Goal: Browse casually: Explore the website without a specific task or goal

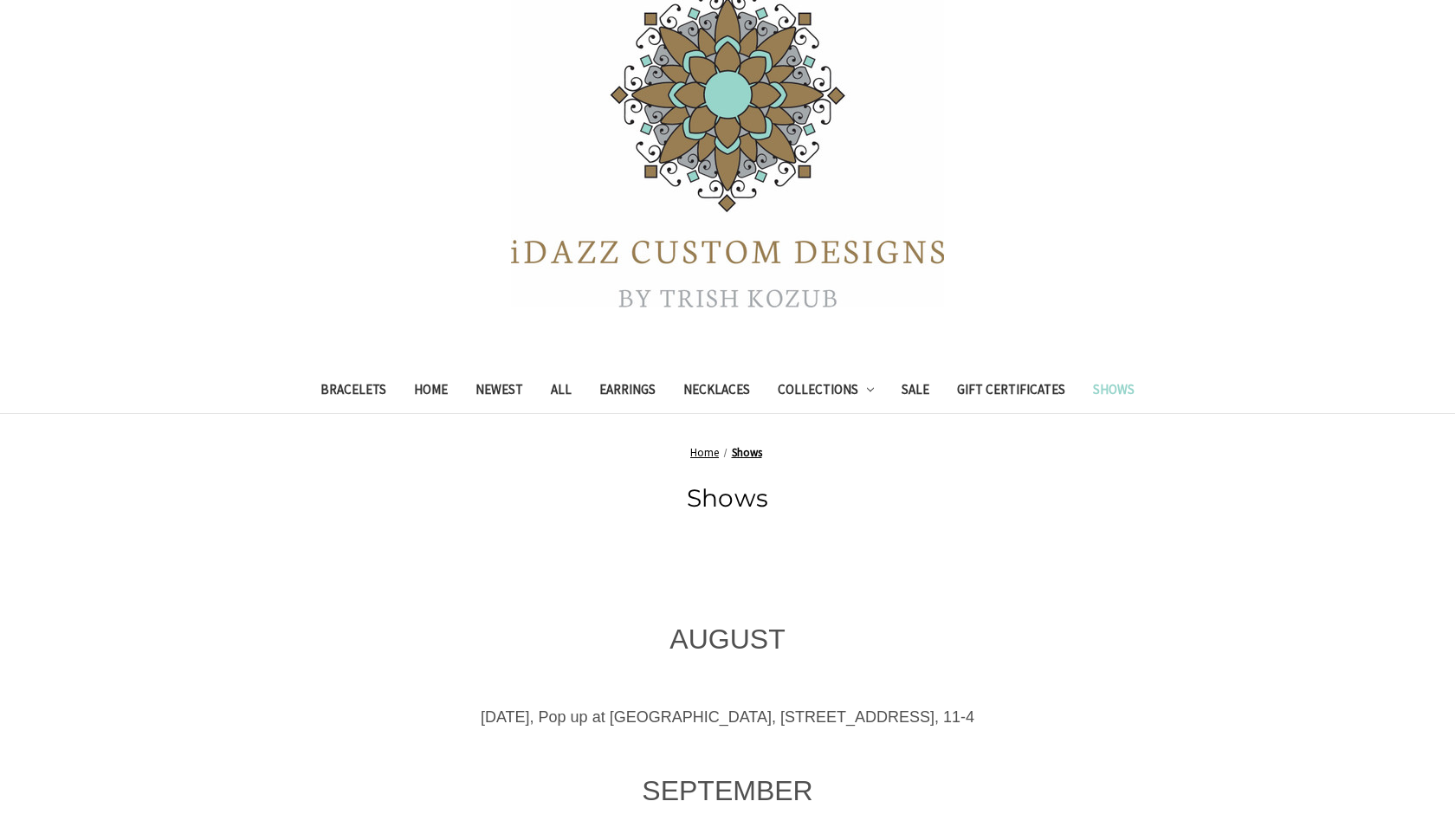
scroll to position [264, 0]
click at [427, 389] on link "Home" at bounding box center [431, 393] width 61 height 43
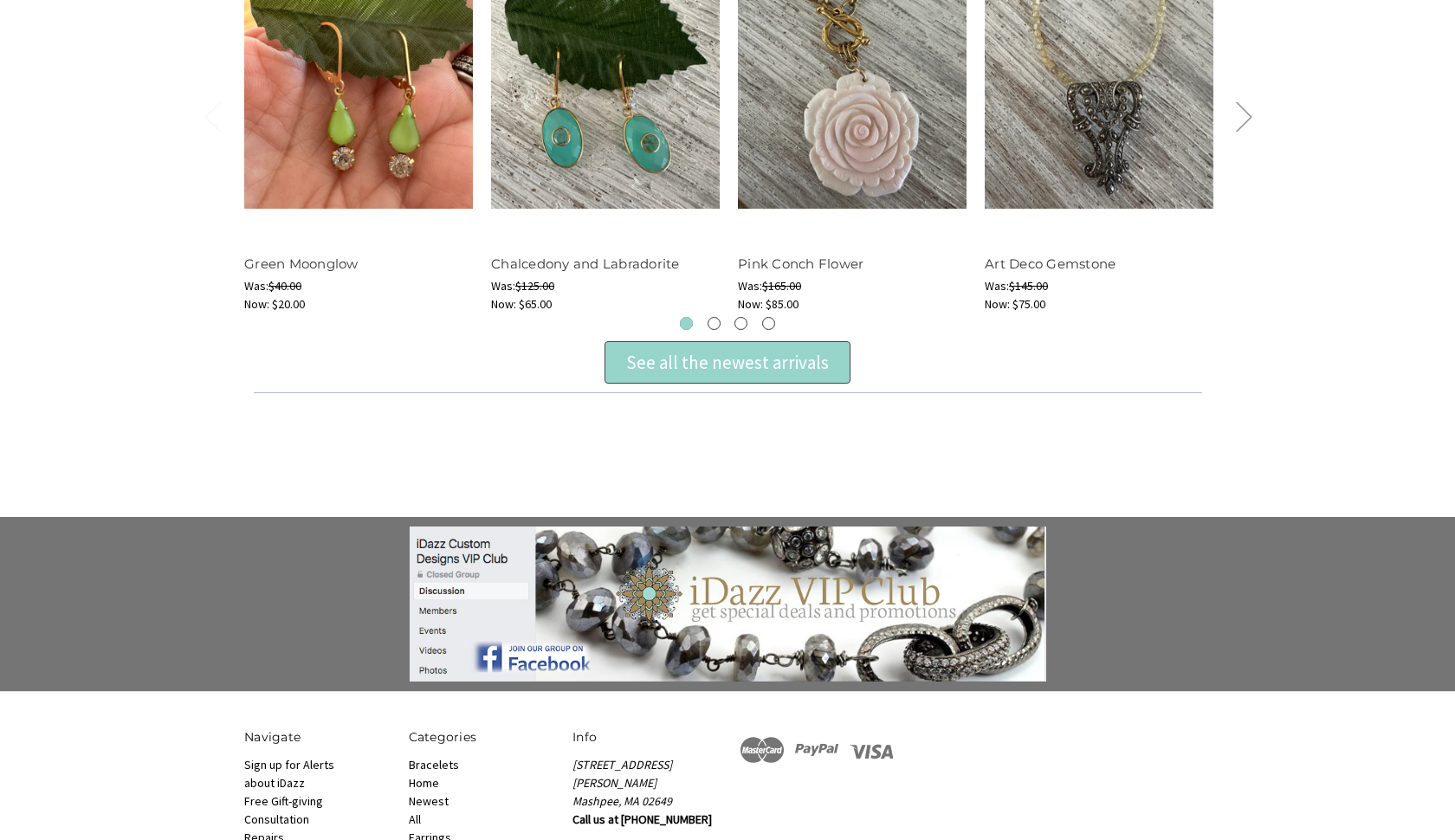
scroll to position [756, 0]
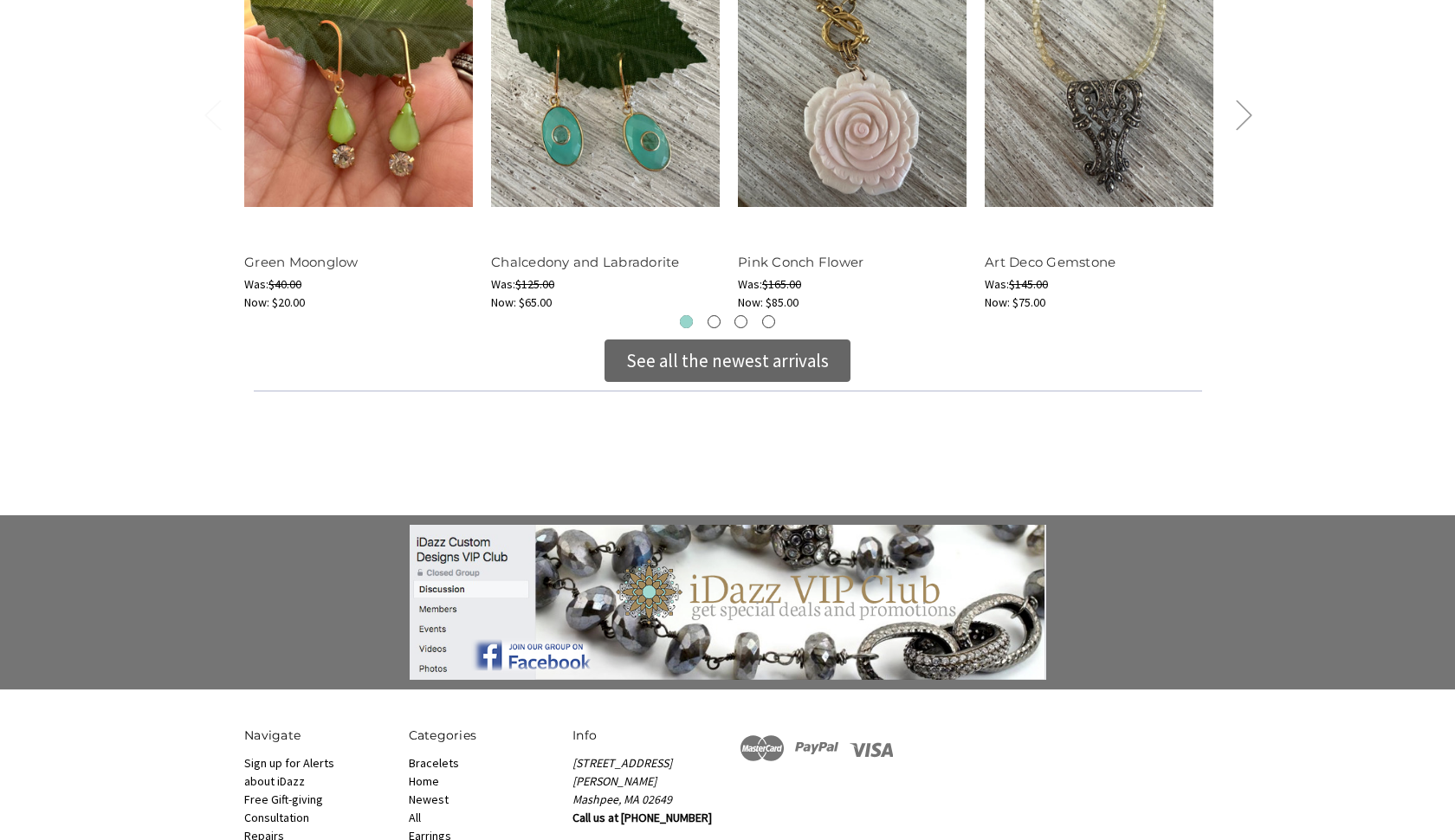
click at [730, 379] on div "See all the newest arrivals" at bounding box center [728, 360] width 246 height 43
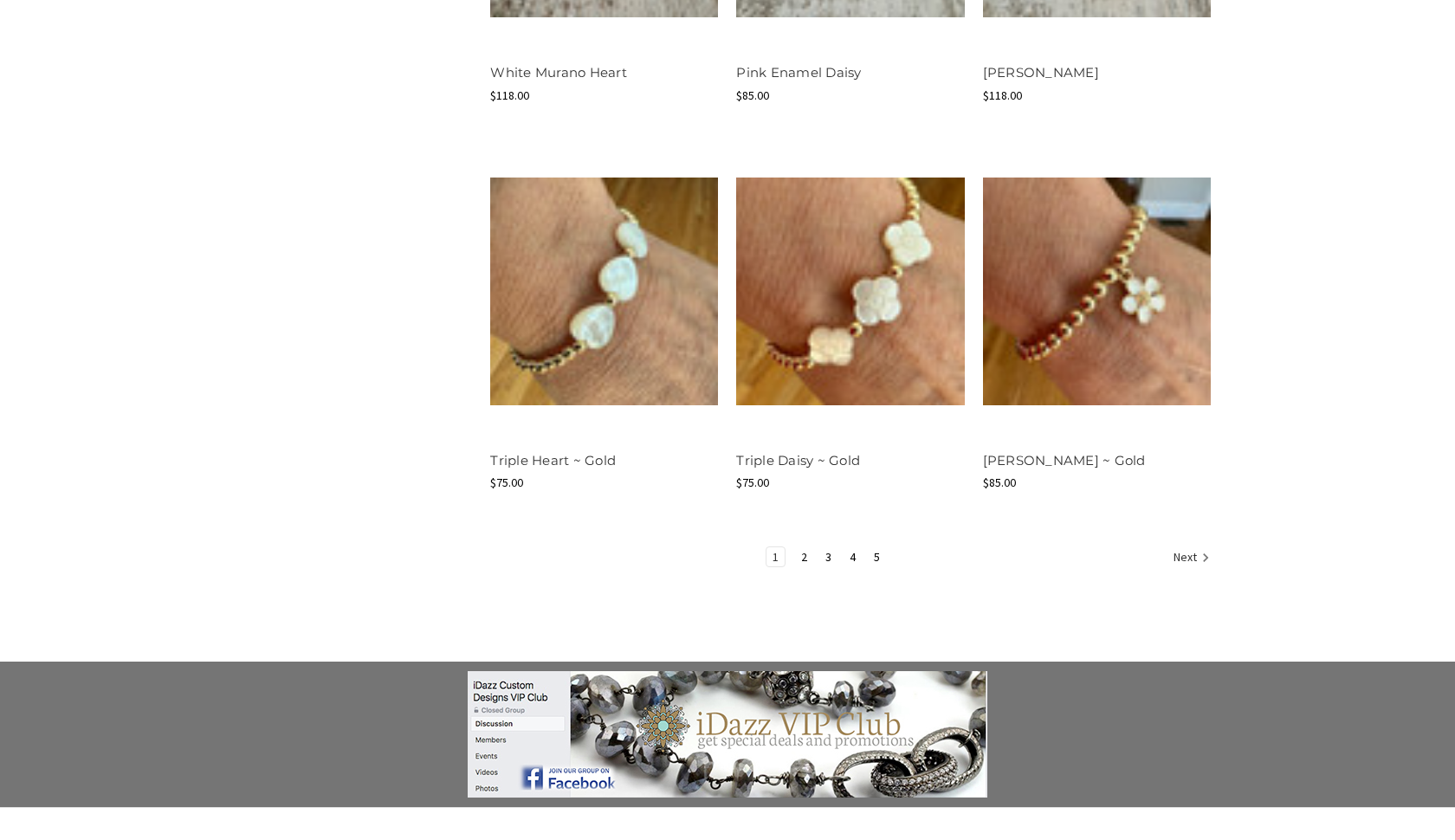
scroll to position [2079, 0]
click at [804, 550] on link "2" at bounding box center [804, 555] width 18 height 19
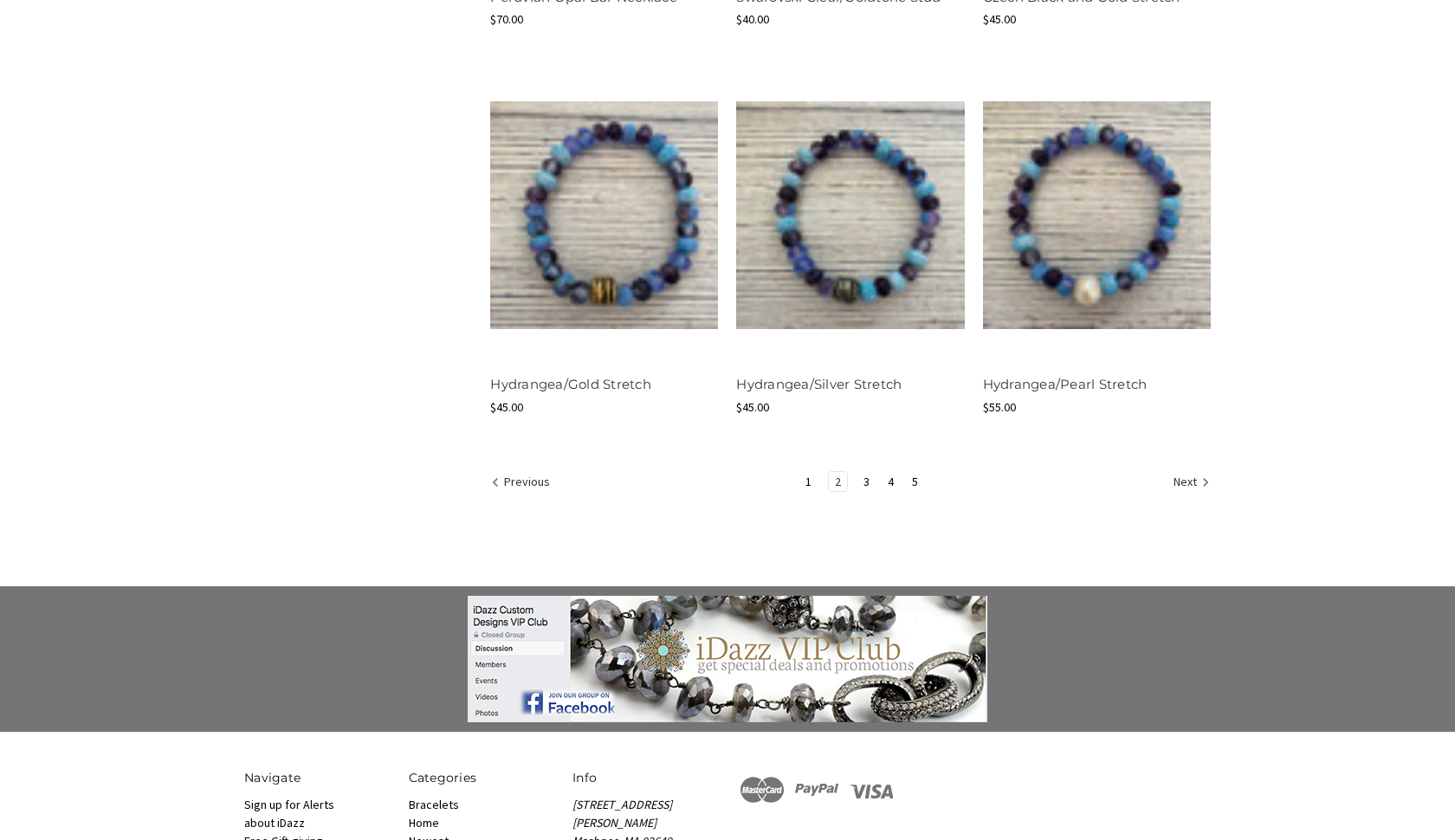
scroll to position [2135, 0]
click at [868, 478] on link "3" at bounding box center [867, 480] width 18 height 19
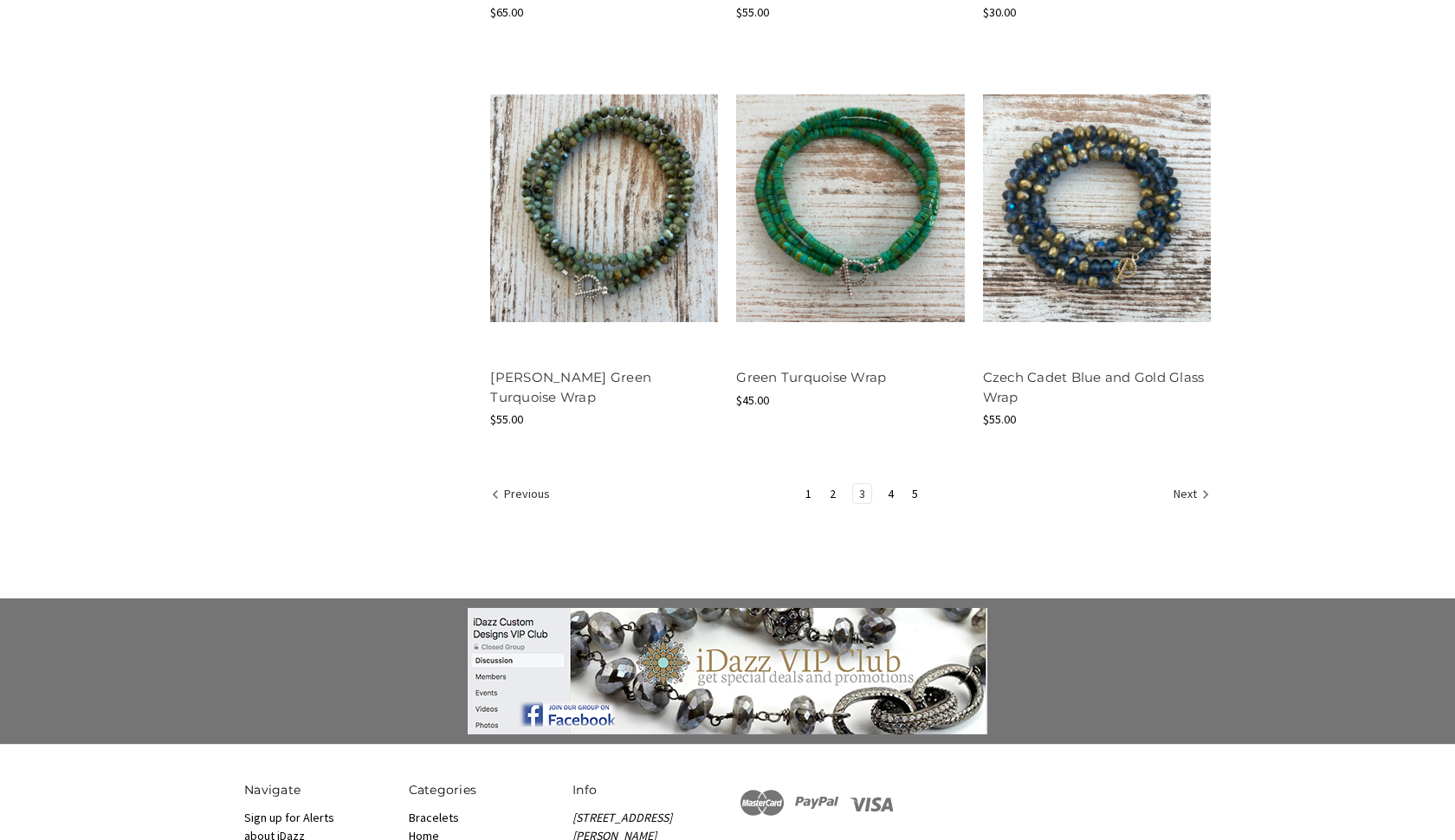
scroll to position [2143, 0]
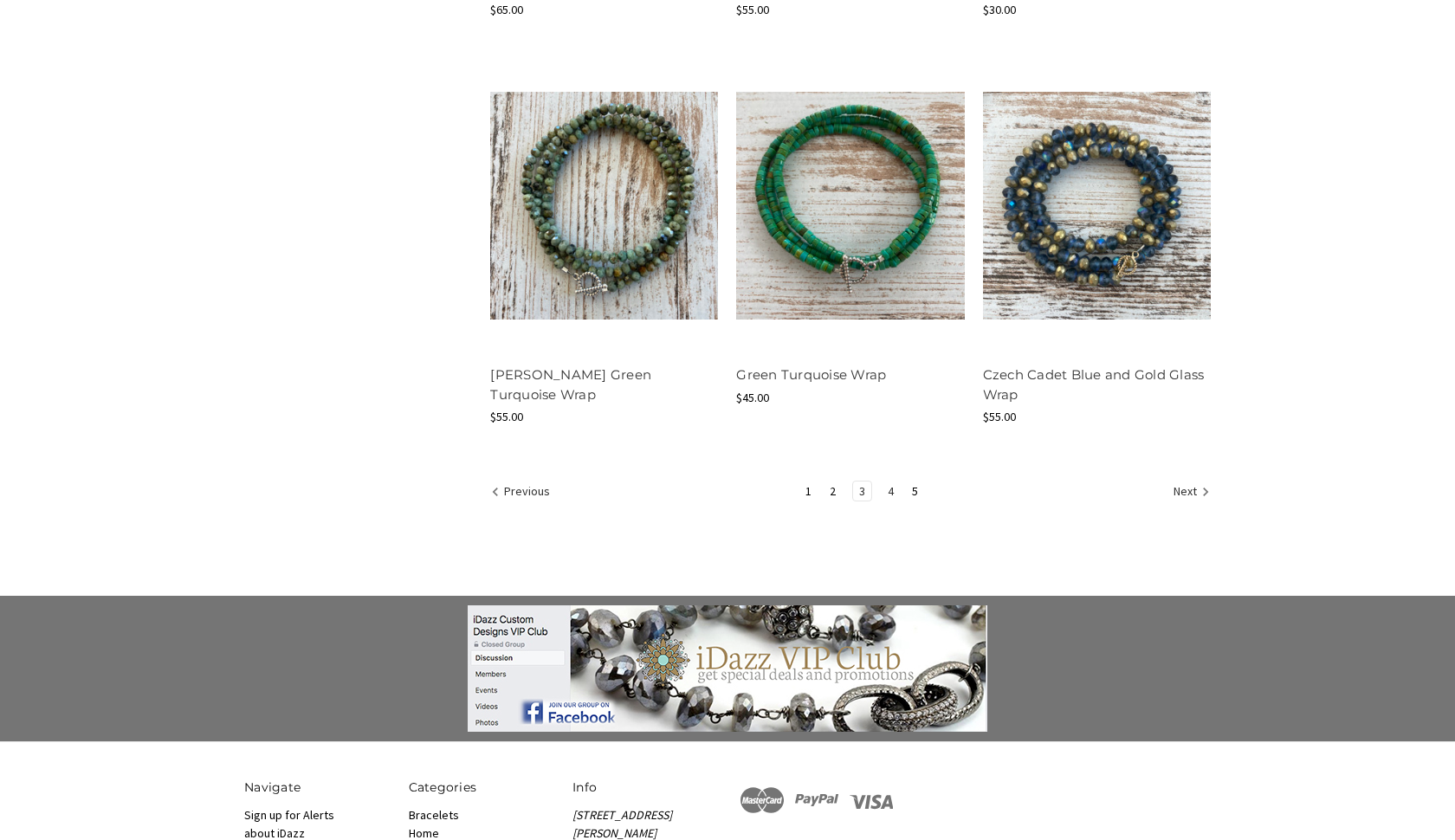
click at [893, 487] on link "4" at bounding box center [890, 491] width 18 height 19
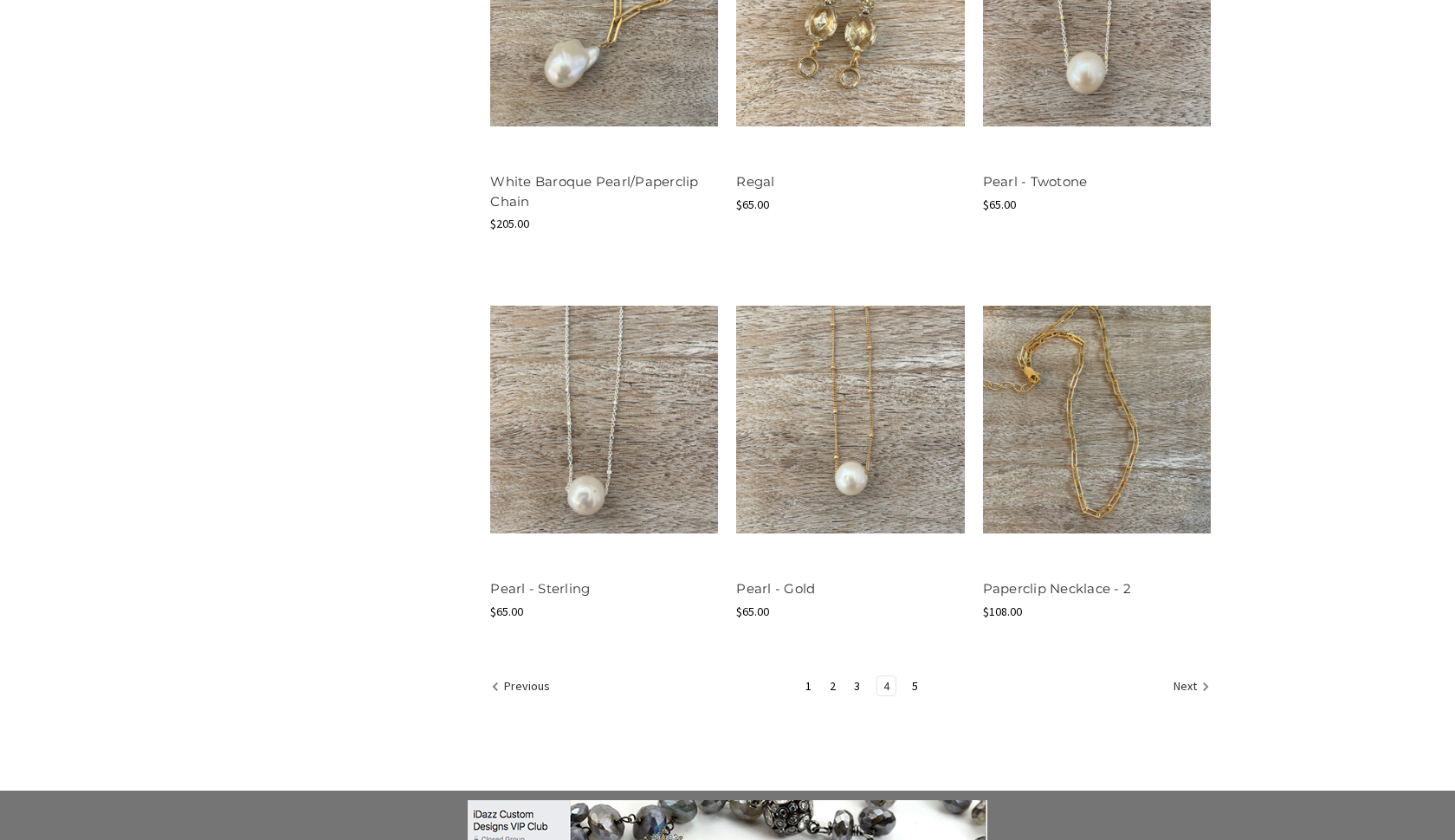
scroll to position [1970, 0]
click at [918, 679] on link "5" at bounding box center [915, 684] width 18 height 19
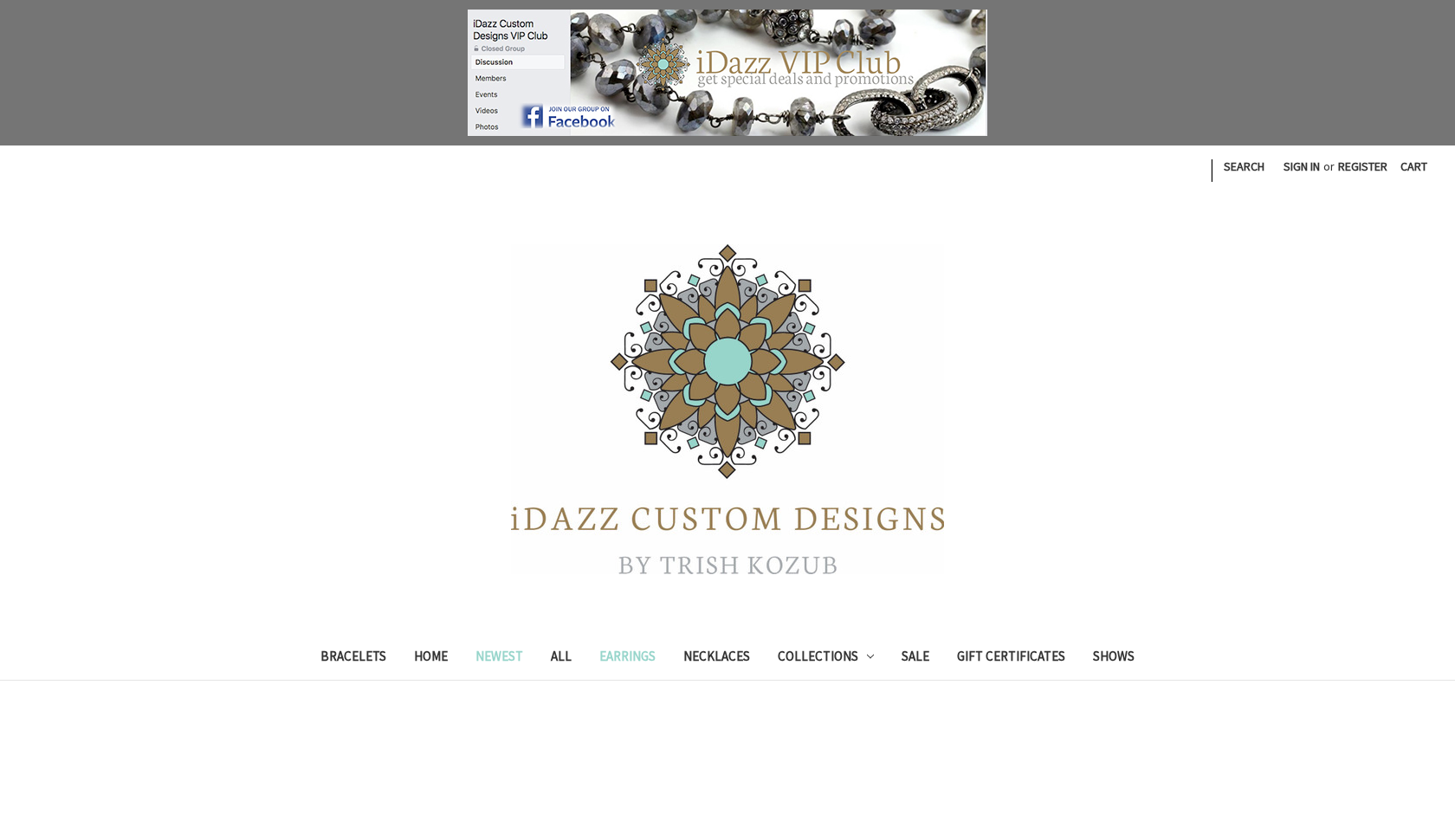
click at [623, 658] on link "Earrings" at bounding box center [628, 659] width 84 height 43
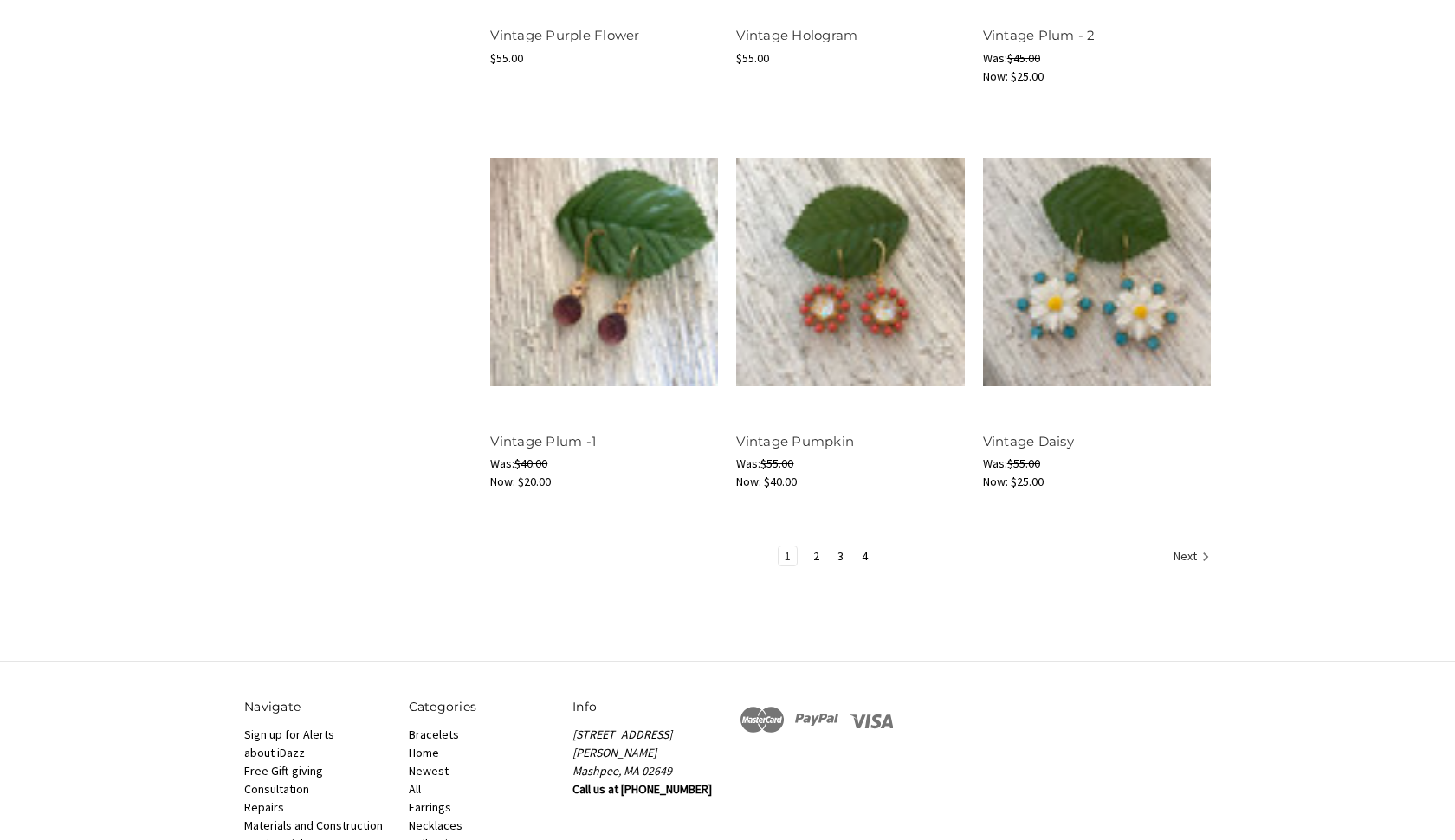
scroll to position [2031, 0]
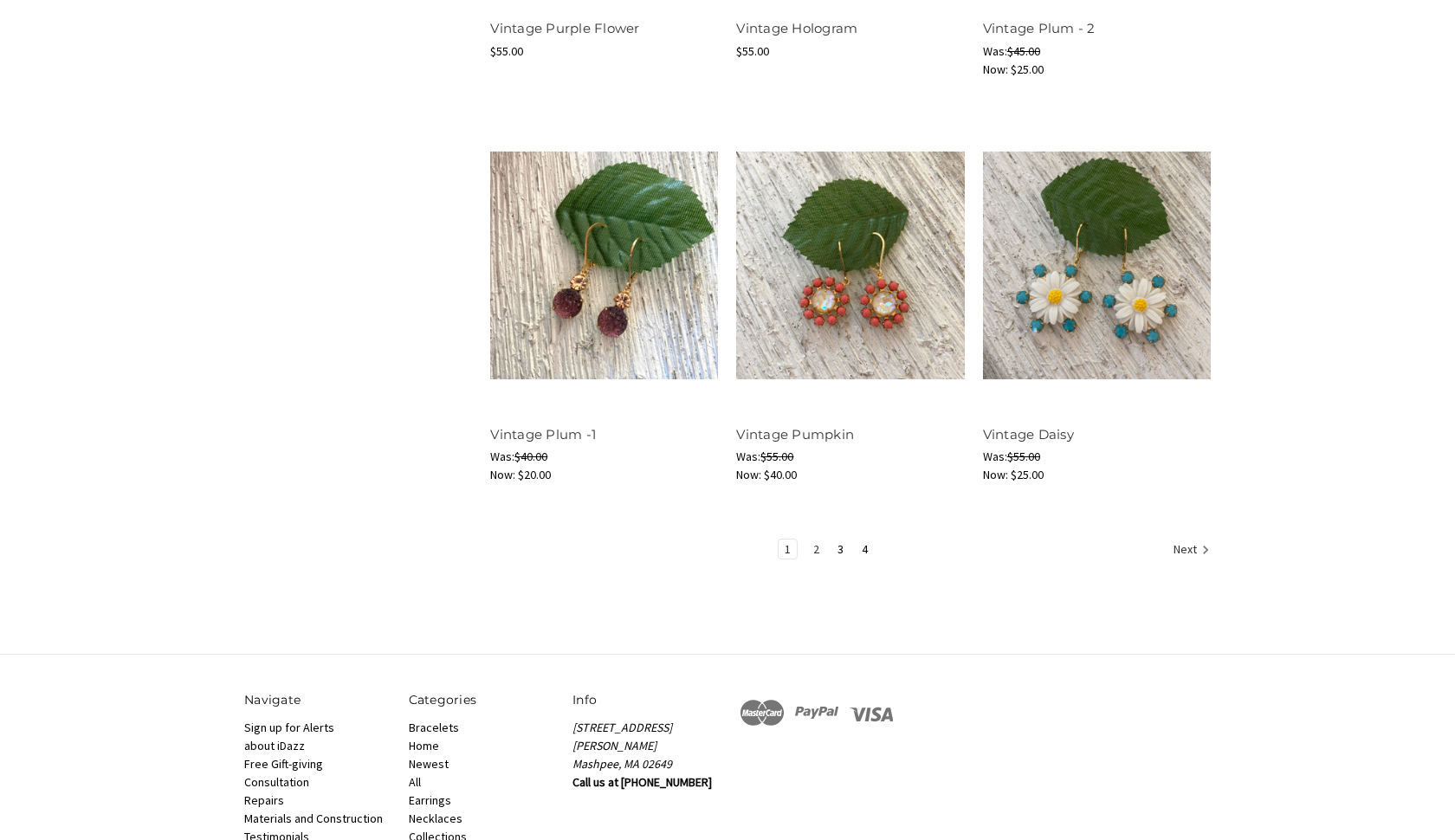
click at [811, 546] on link "2" at bounding box center [816, 548] width 18 height 19
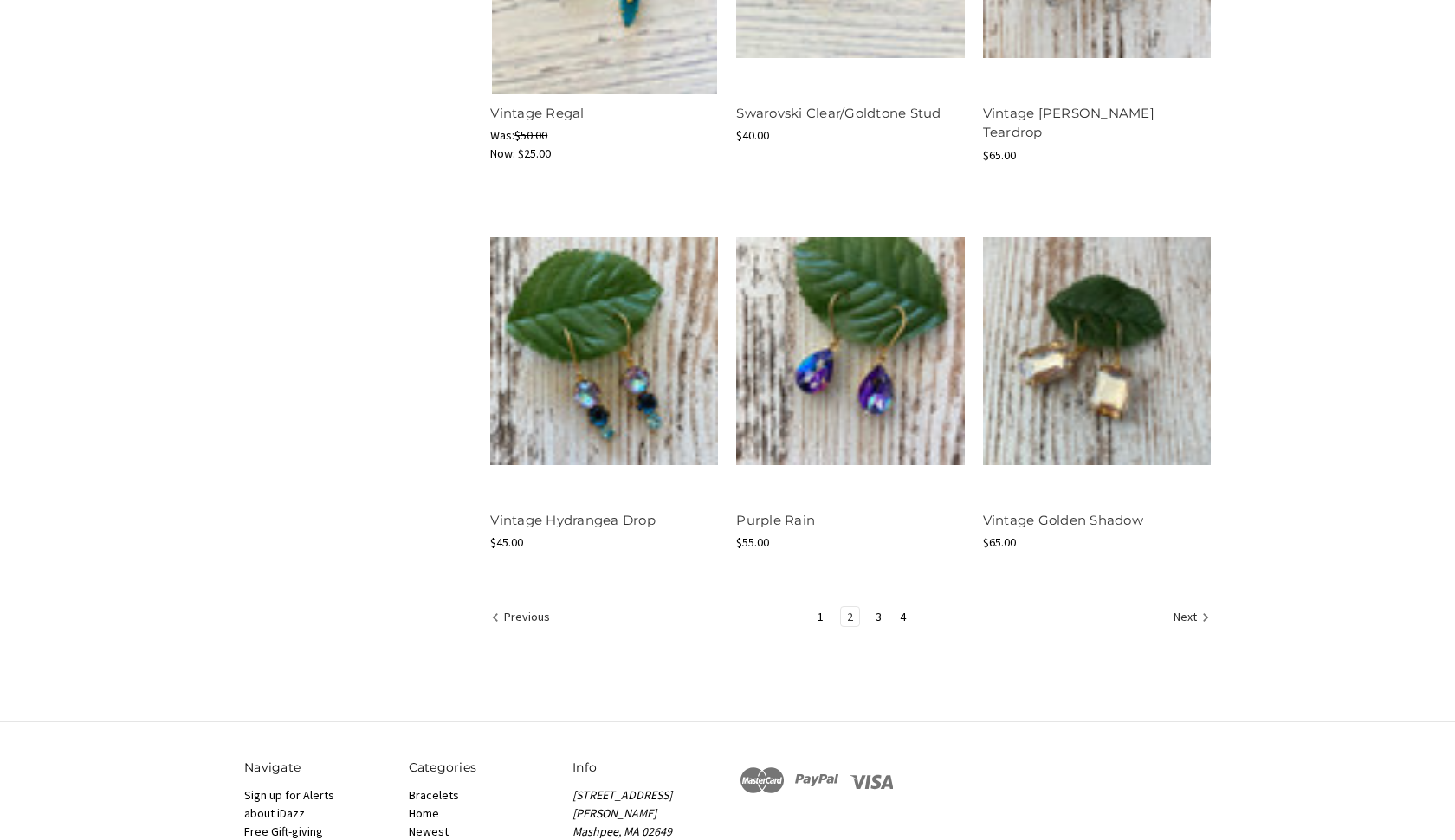
scroll to position [1948, 0]
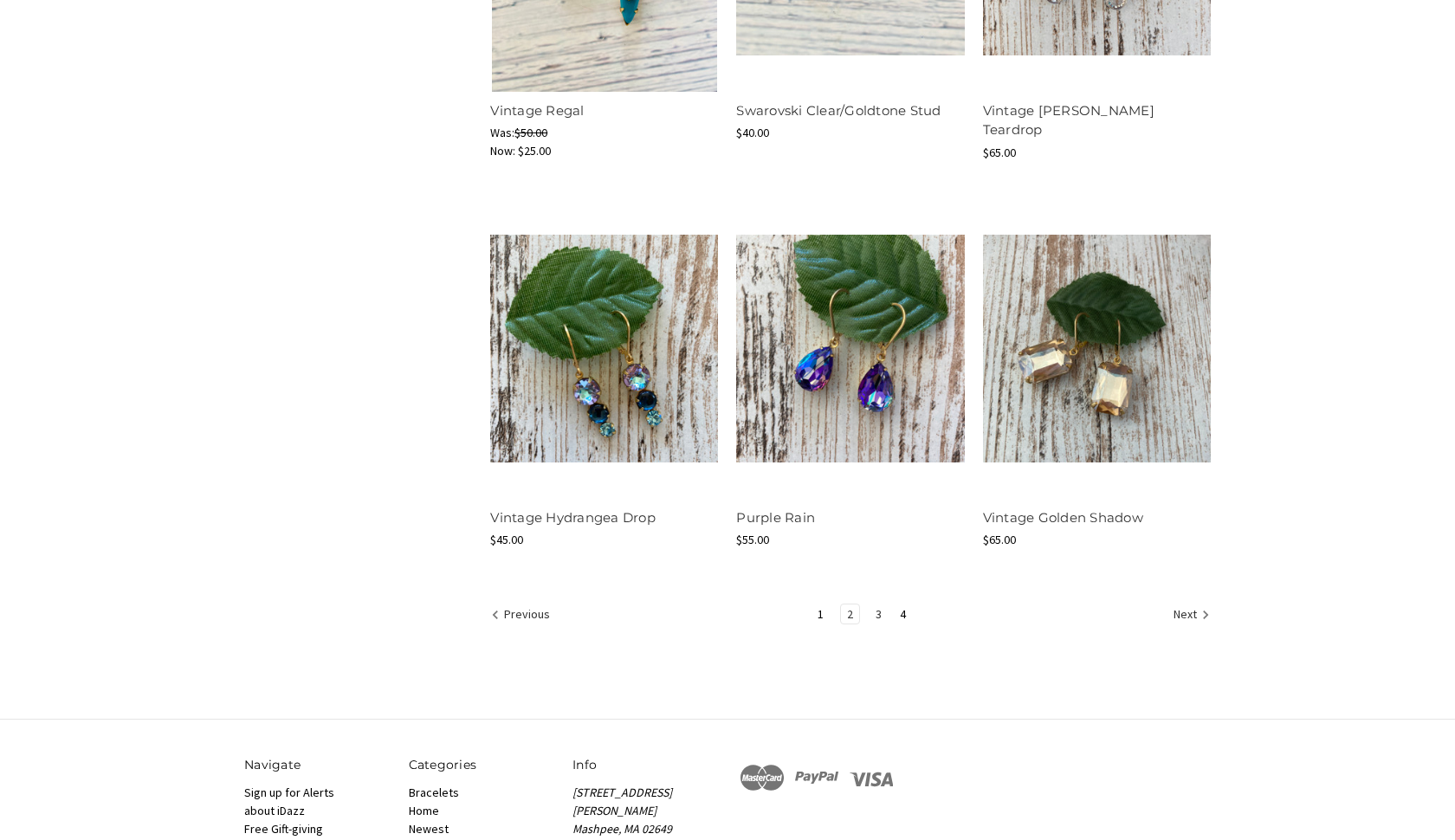
click at [877, 612] on link "3" at bounding box center [878, 614] width 18 height 19
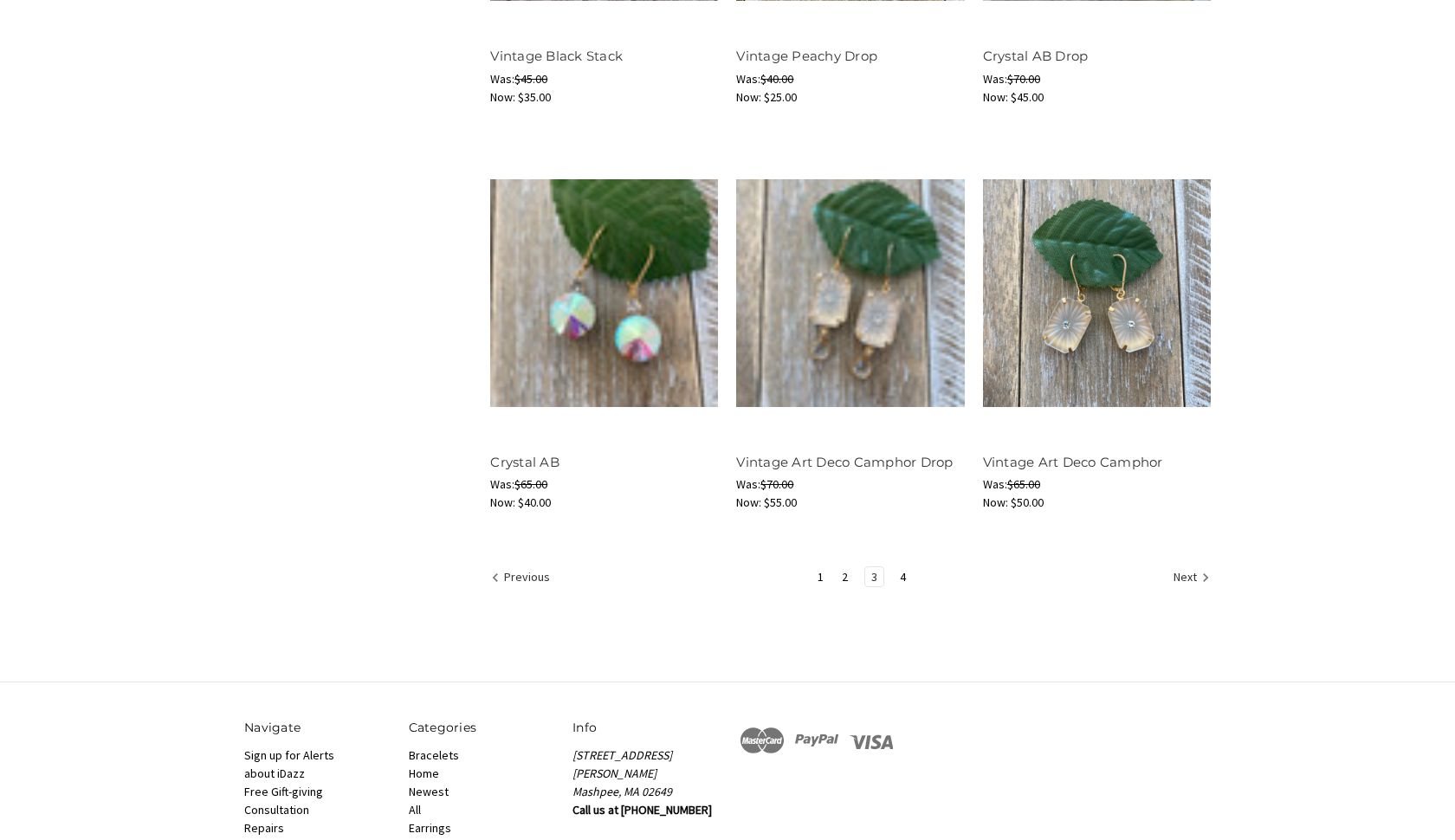
scroll to position [1993, 0]
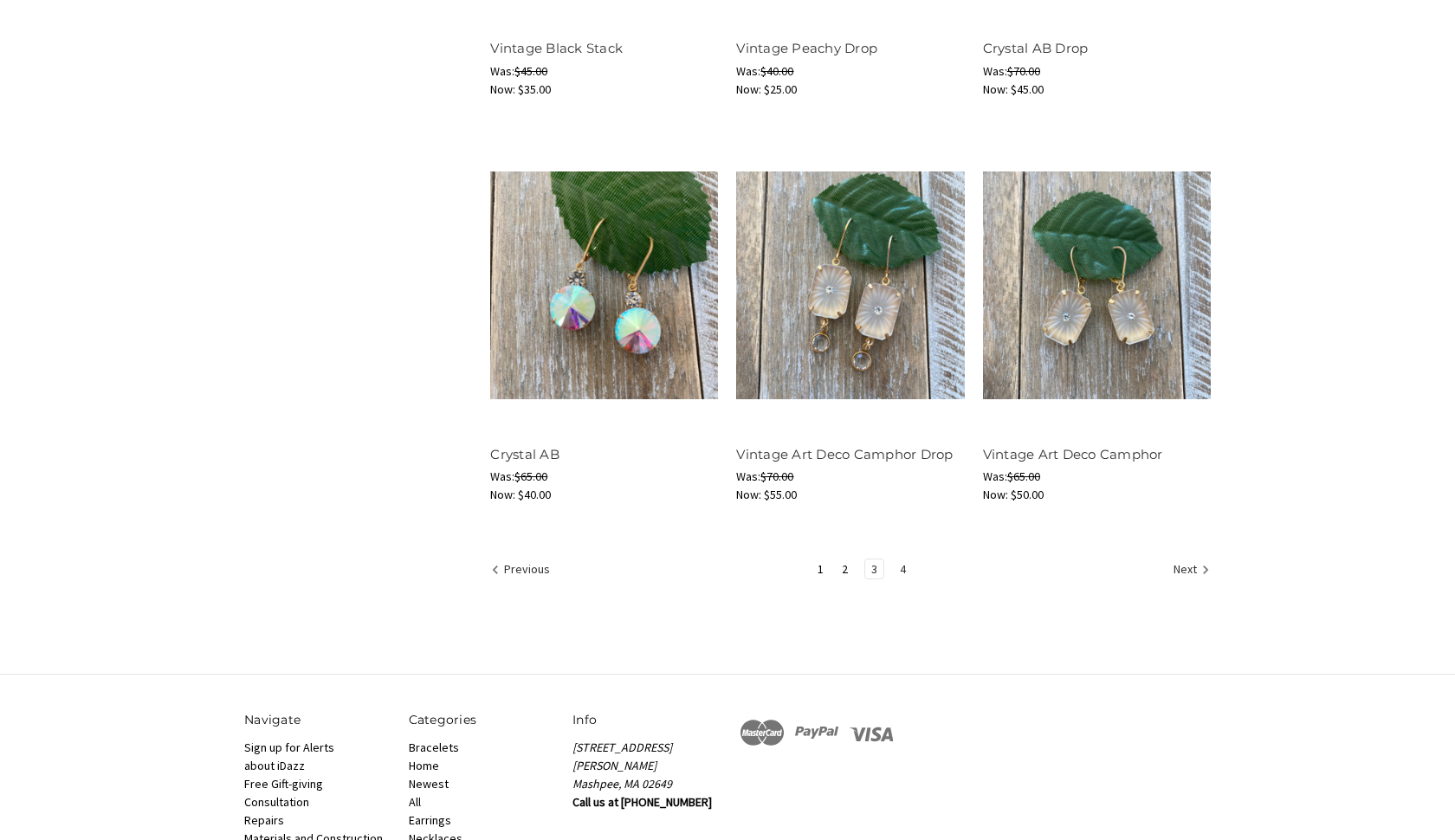
click at [908, 564] on link "4" at bounding box center [903, 568] width 18 height 19
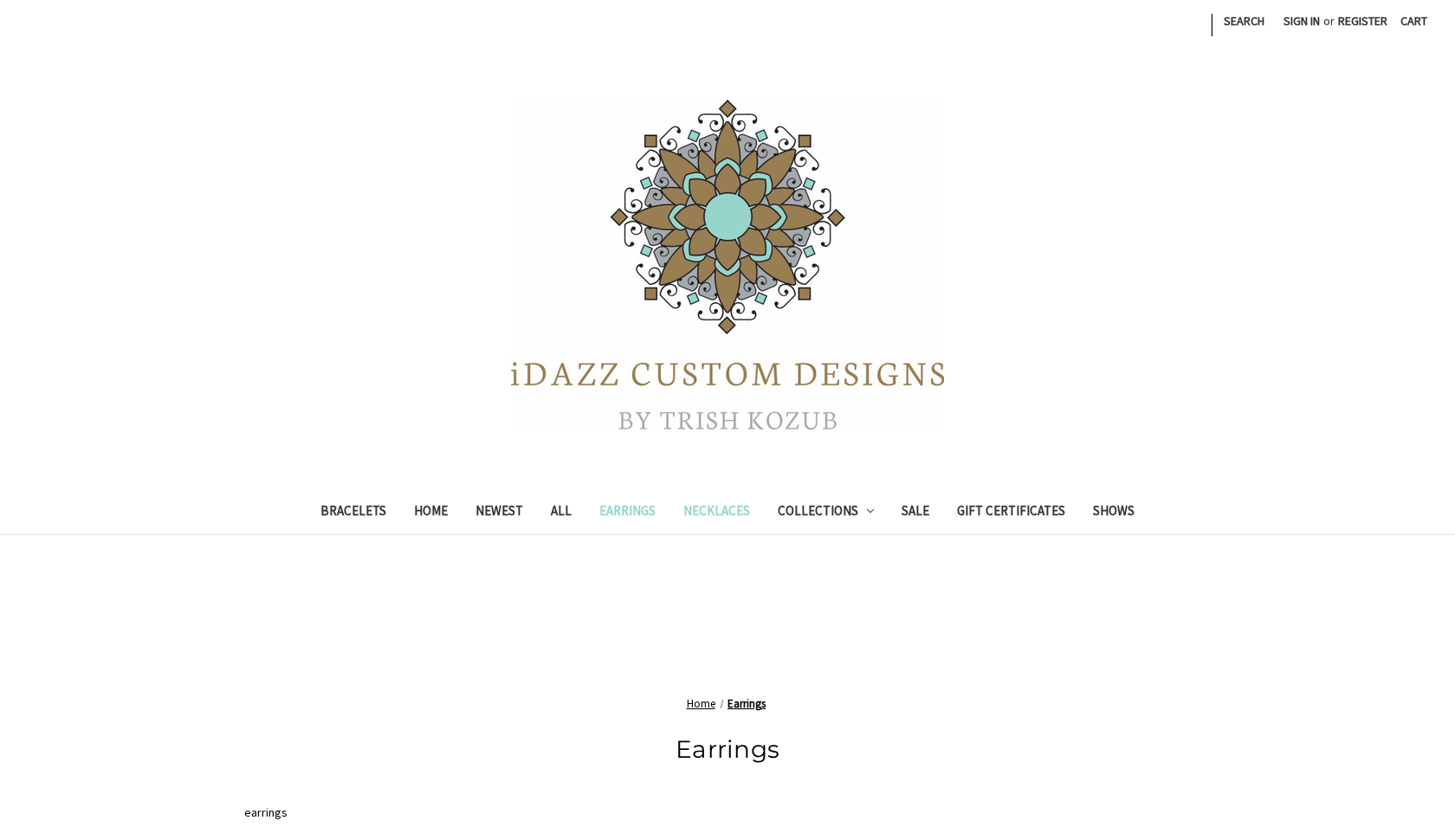
click at [759, 507] on link "Necklaces" at bounding box center [716, 513] width 94 height 43
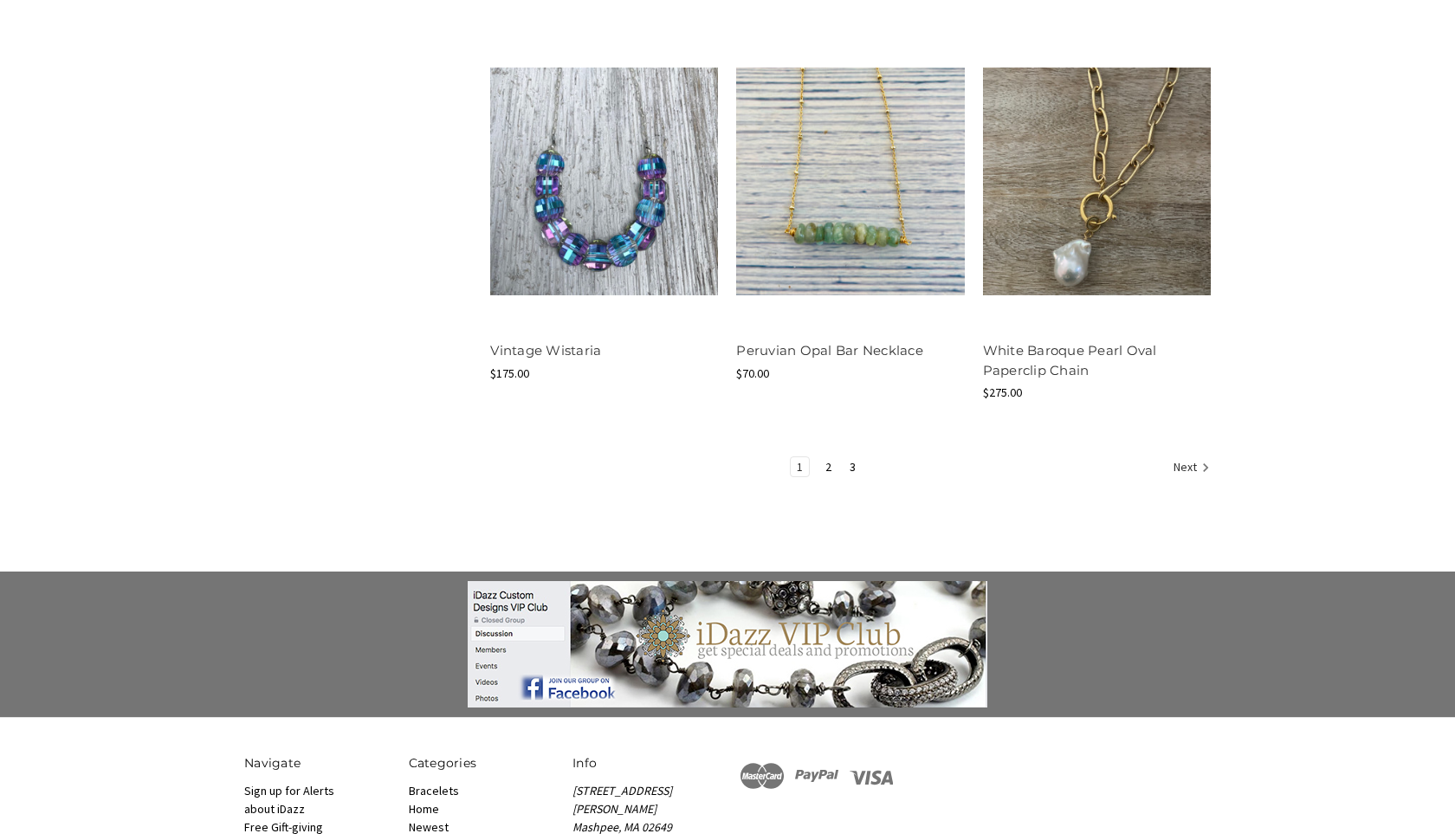
scroll to position [2240, 0]
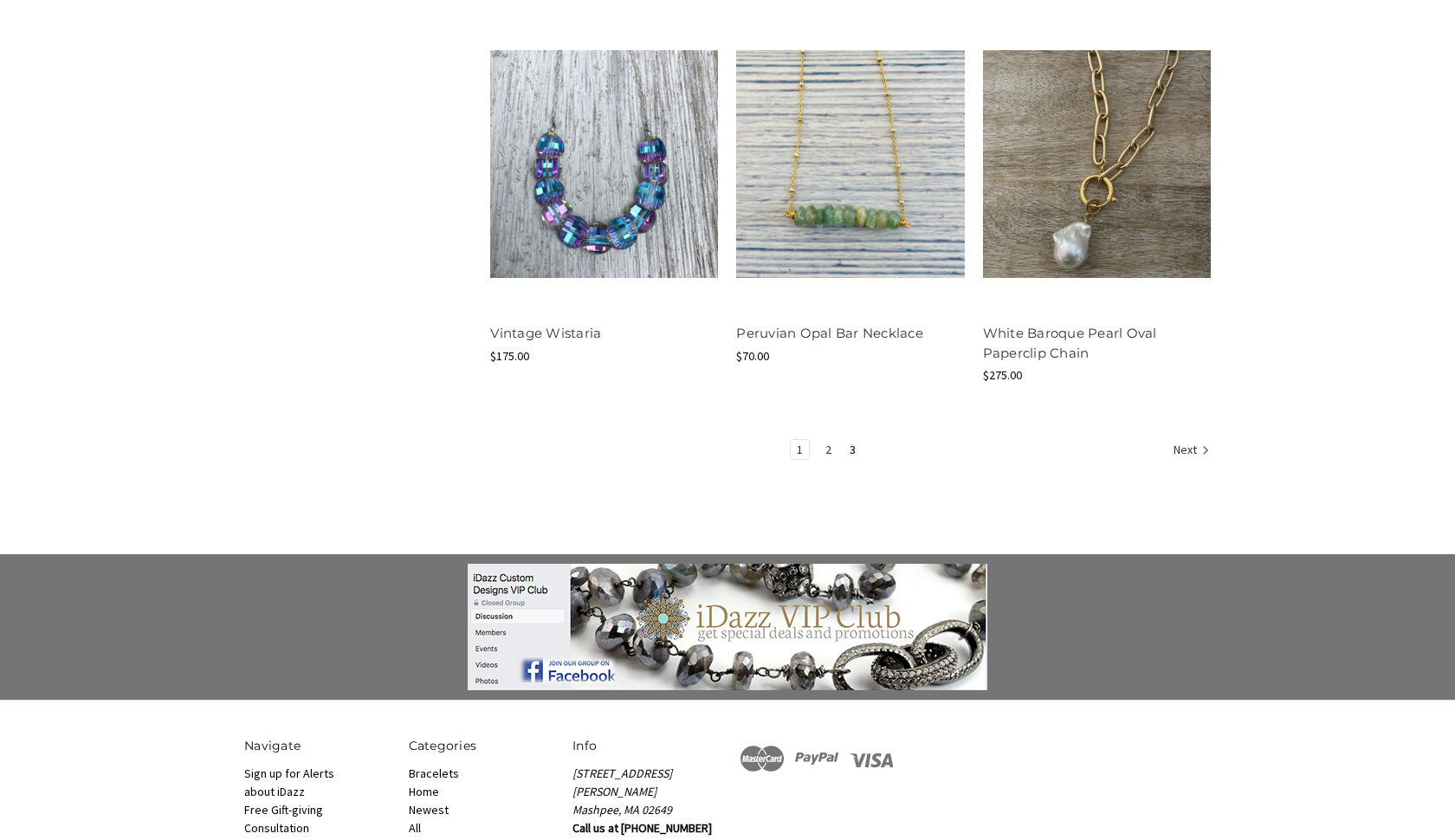
click at [831, 443] on link "2" at bounding box center [828, 449] width 18 height 19
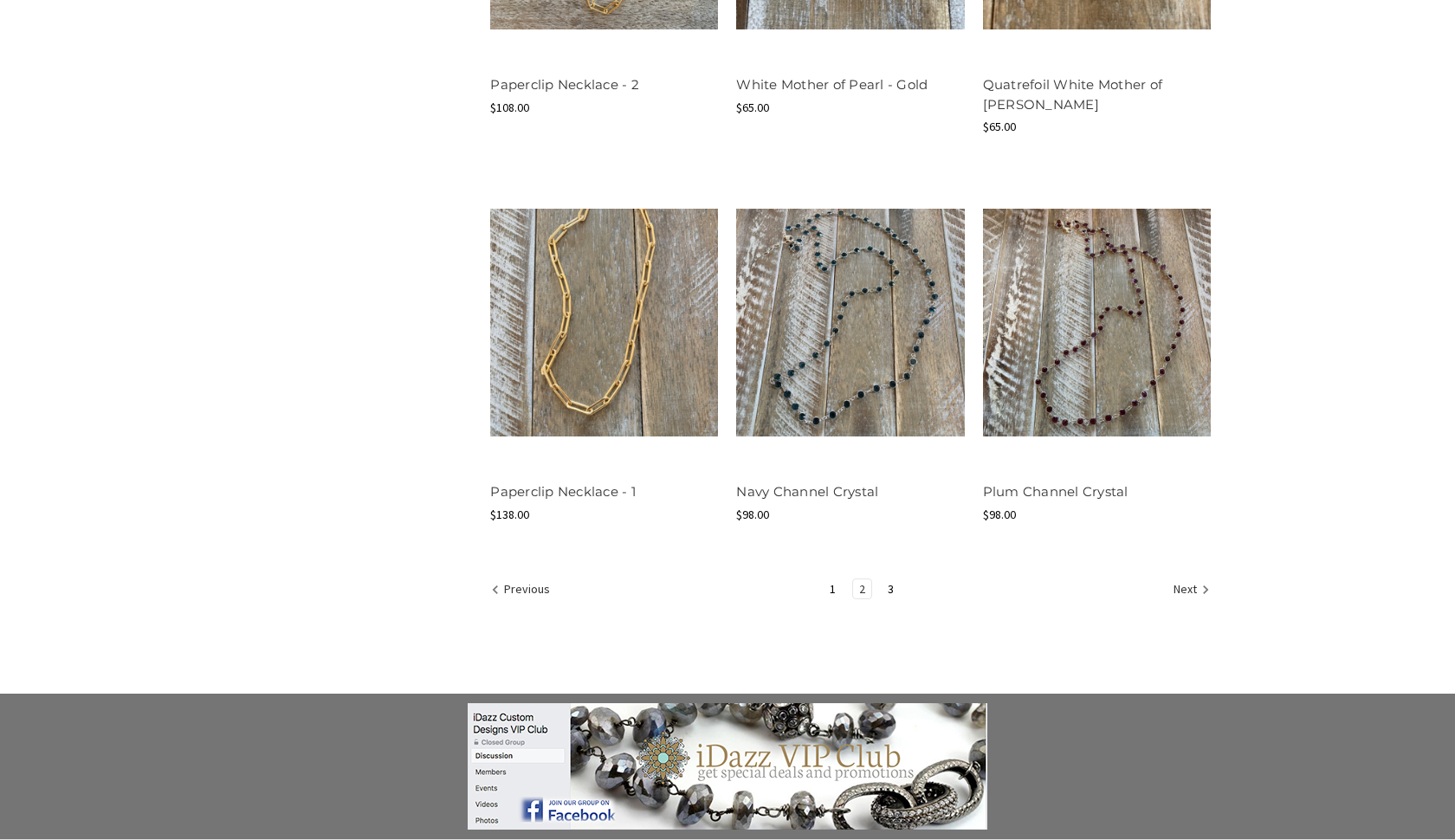
scroll to position [2069, 0]
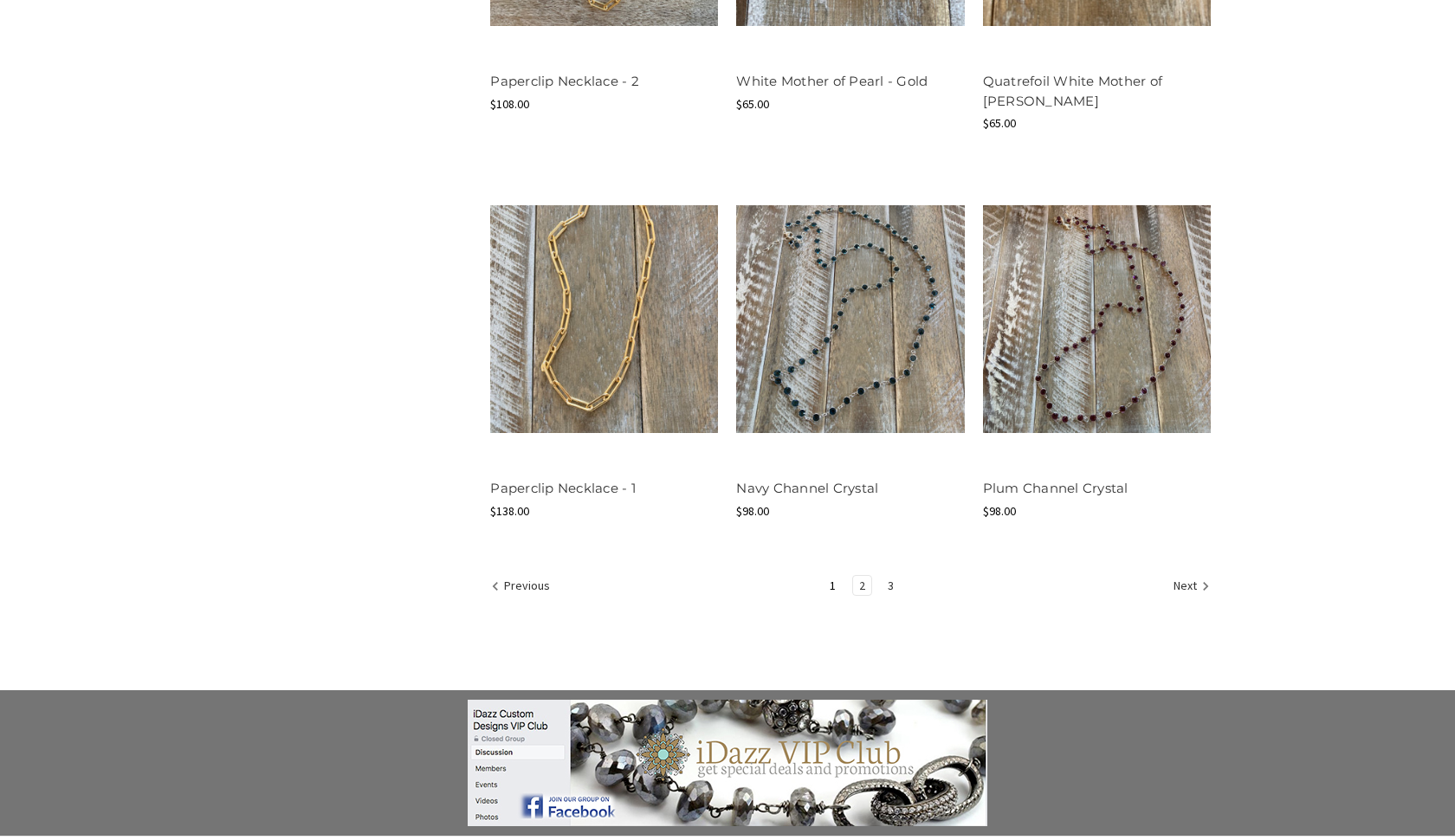
click at [889, 585] on link "3" at bounding box center [890, 585] width 18 height 19
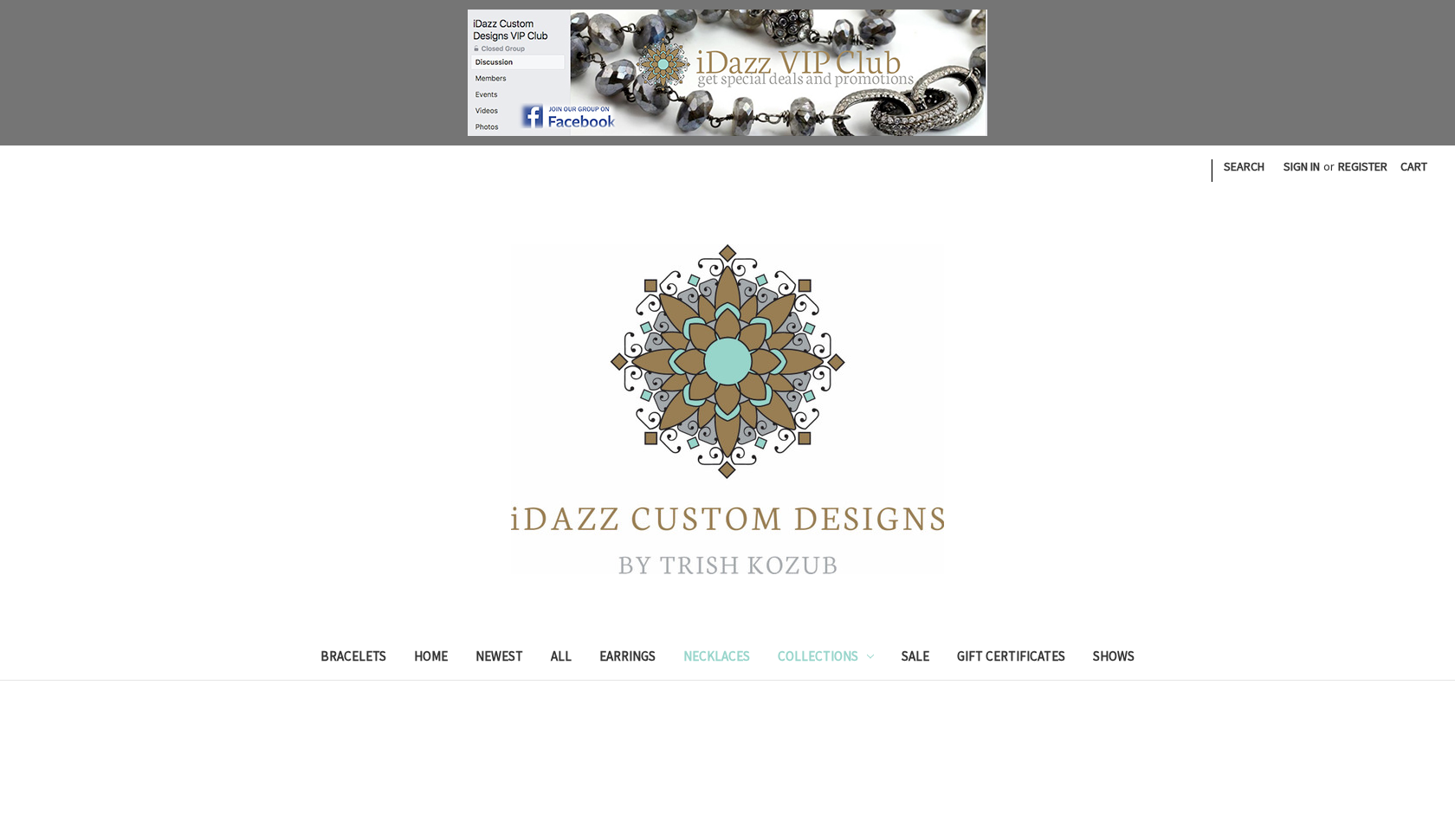
click at [845, 655] on link "Collections" at bounding box center [826, 659] width 125 height 43
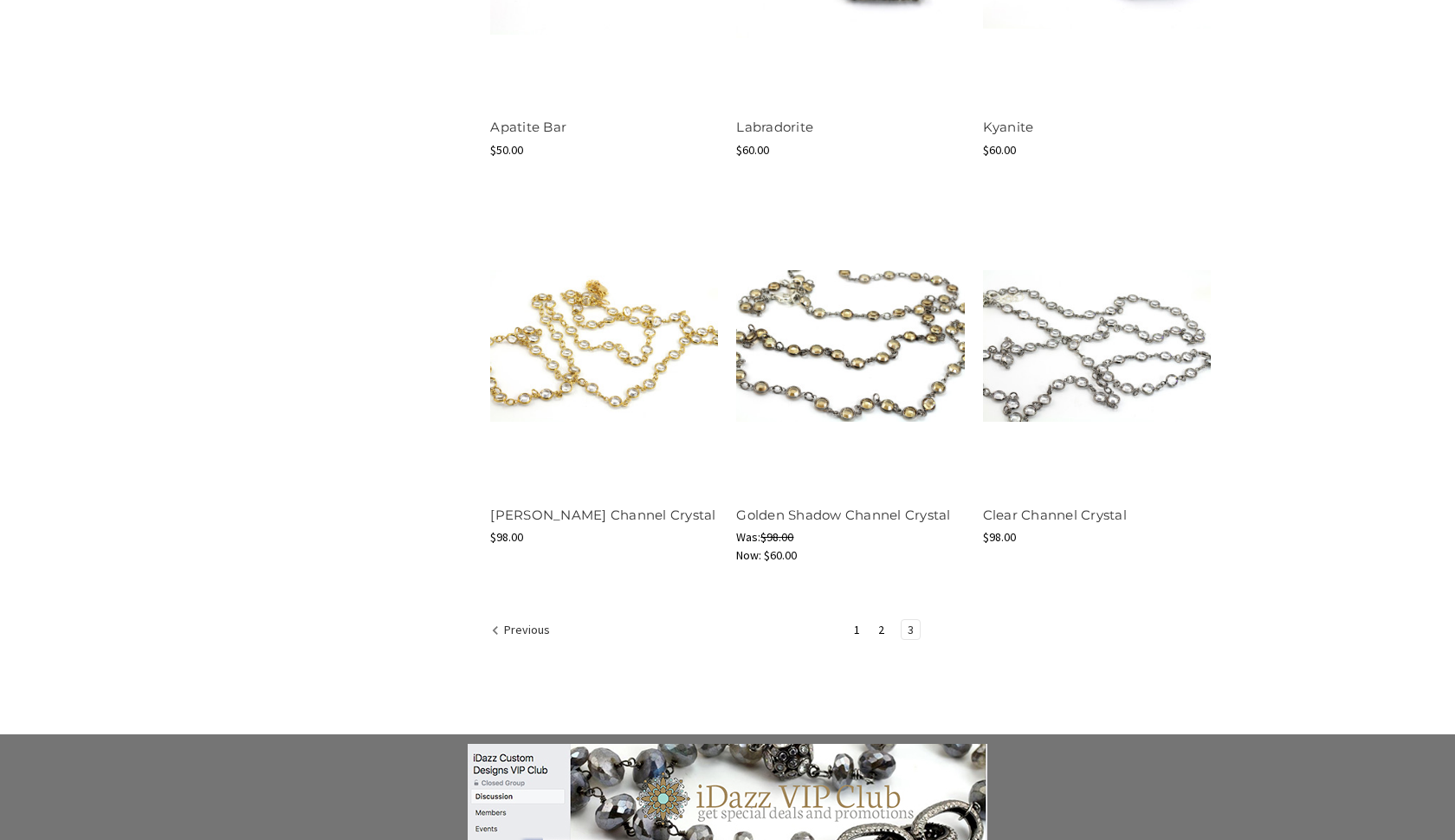
scroll to position [1623, 0]
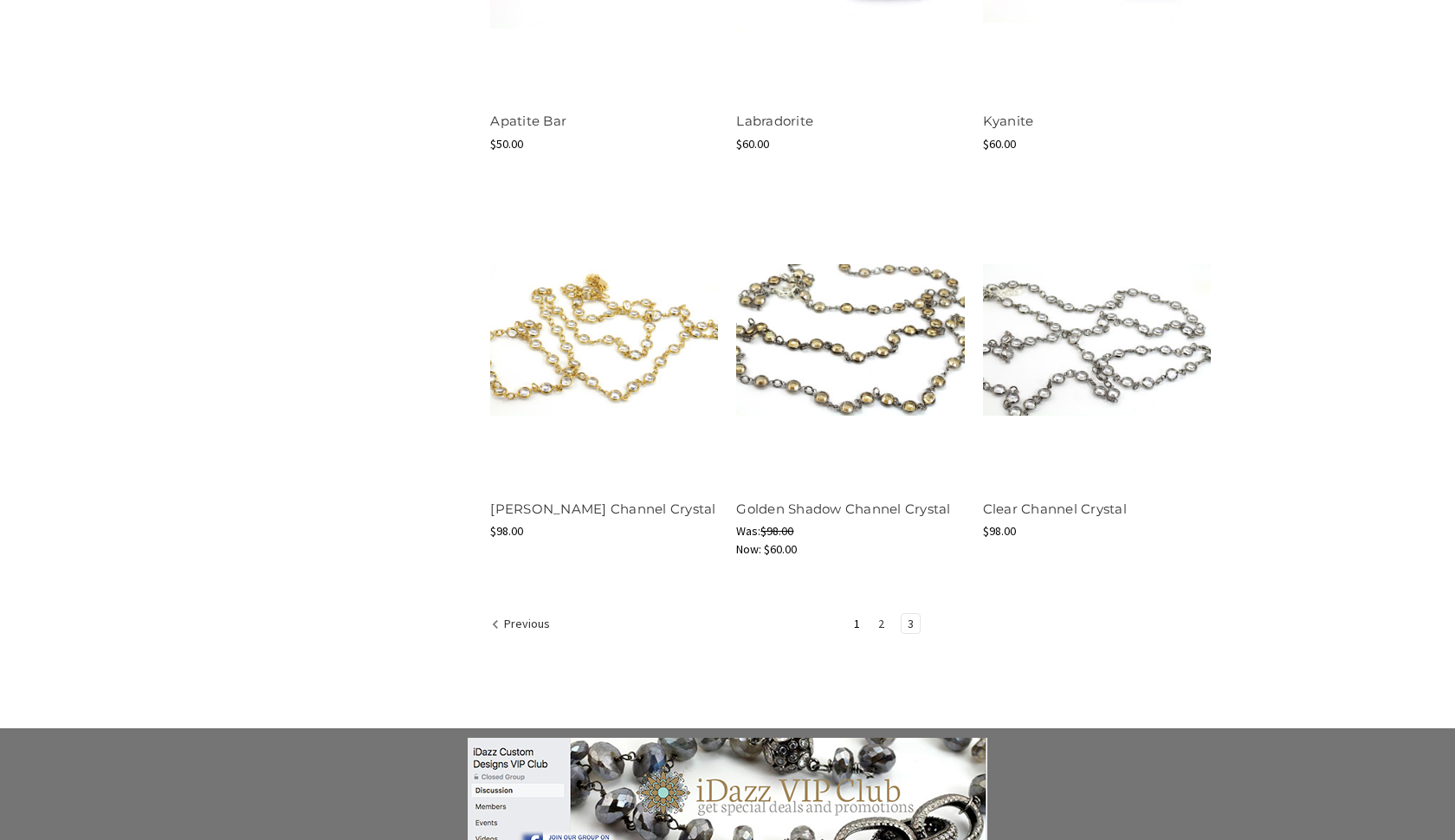
click at [880, 626] on link "2" at bounding box center [881, 623] width 18 height 19
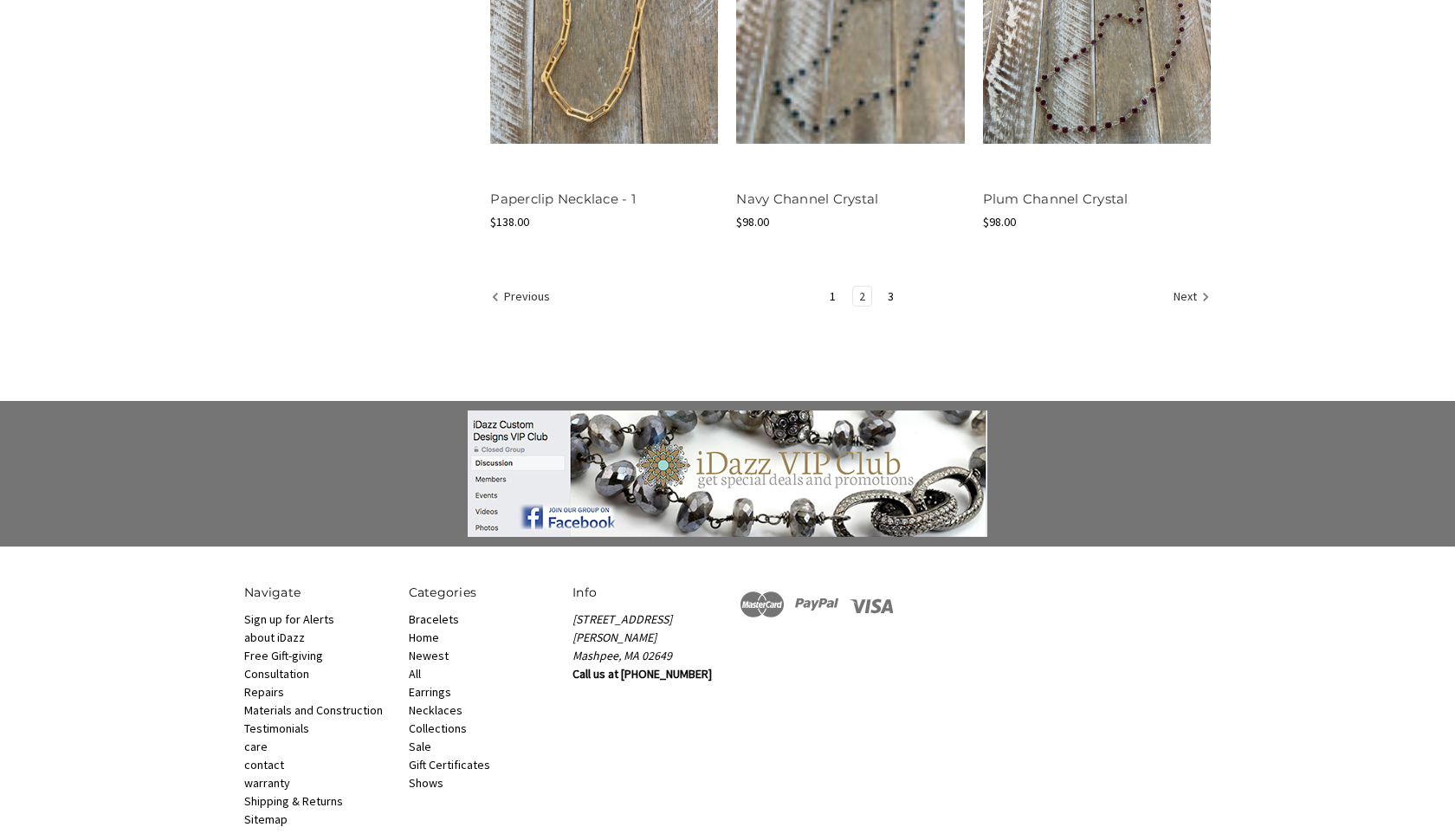
scroll to position [2359, 0]
